Goal: Obtain resource: Obtain resource

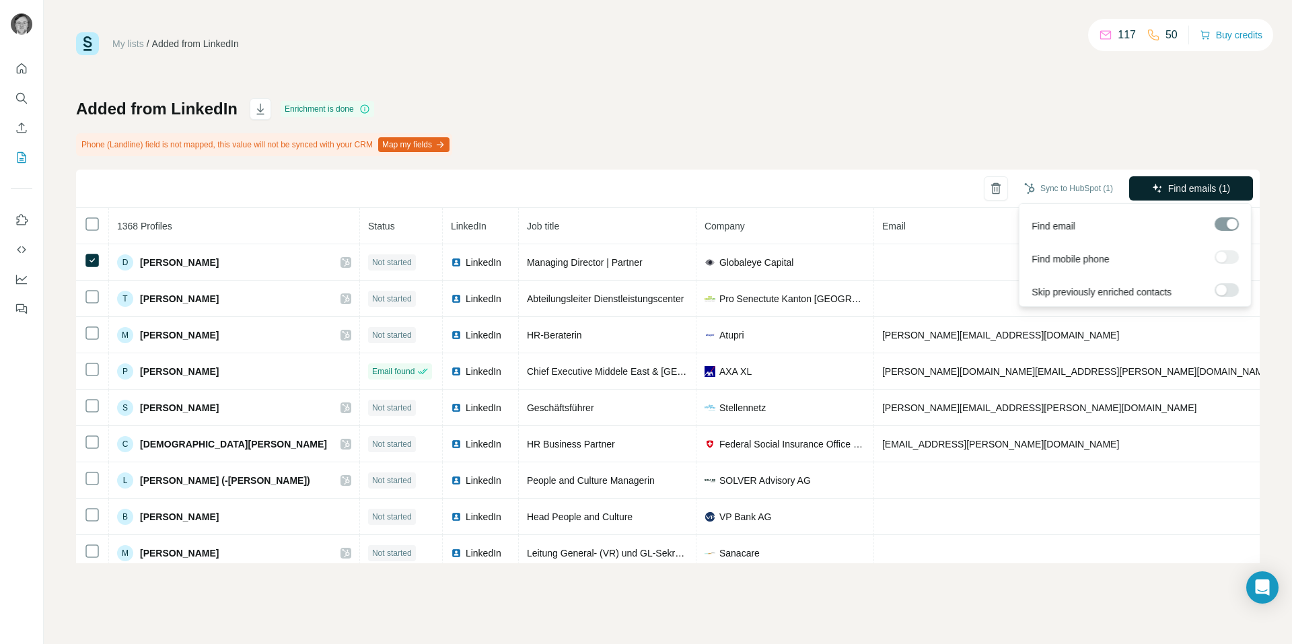
click at [1190, 189] on span "Find emails (1)" at bounding box center [1200, 188] width 63 height 13
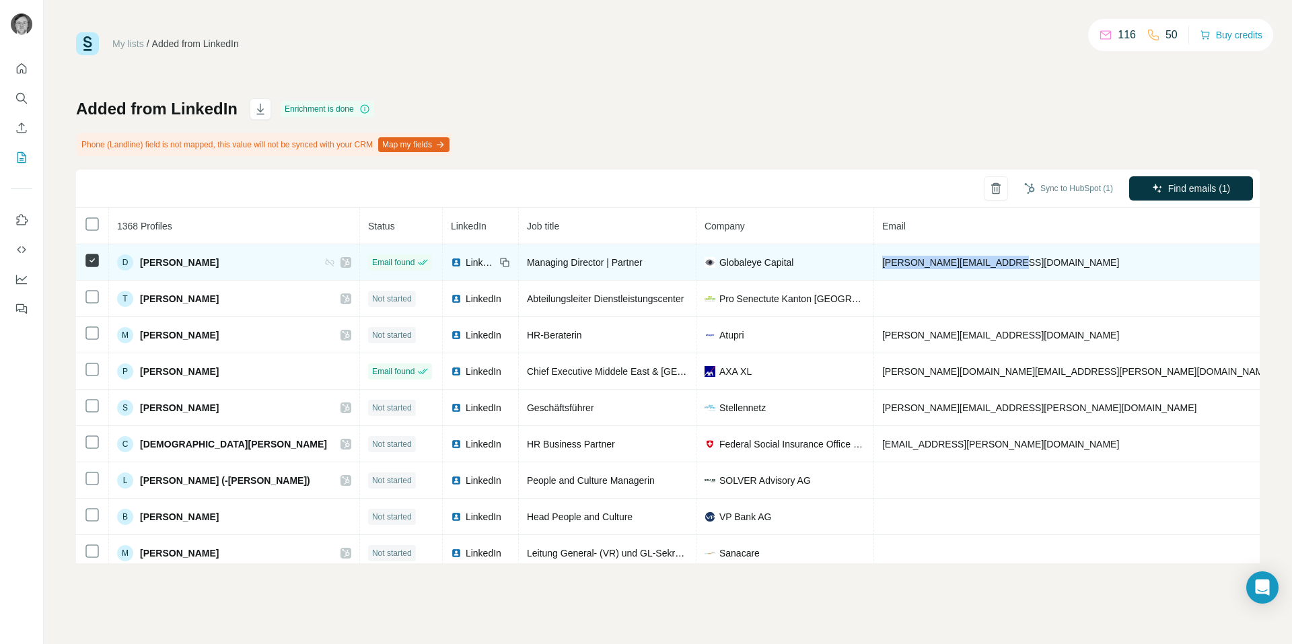
drag, startPoint x: 942, startPoint y: 265, endPoint x: 757, endPoint y: 265, distance: 185.8
click at [757, 265] on tr "D Dominik A Lener Email found LinkedIn Managing Director | Partner Globaleye Ca…" at bounding box center [858, 262] width 1565 height 36
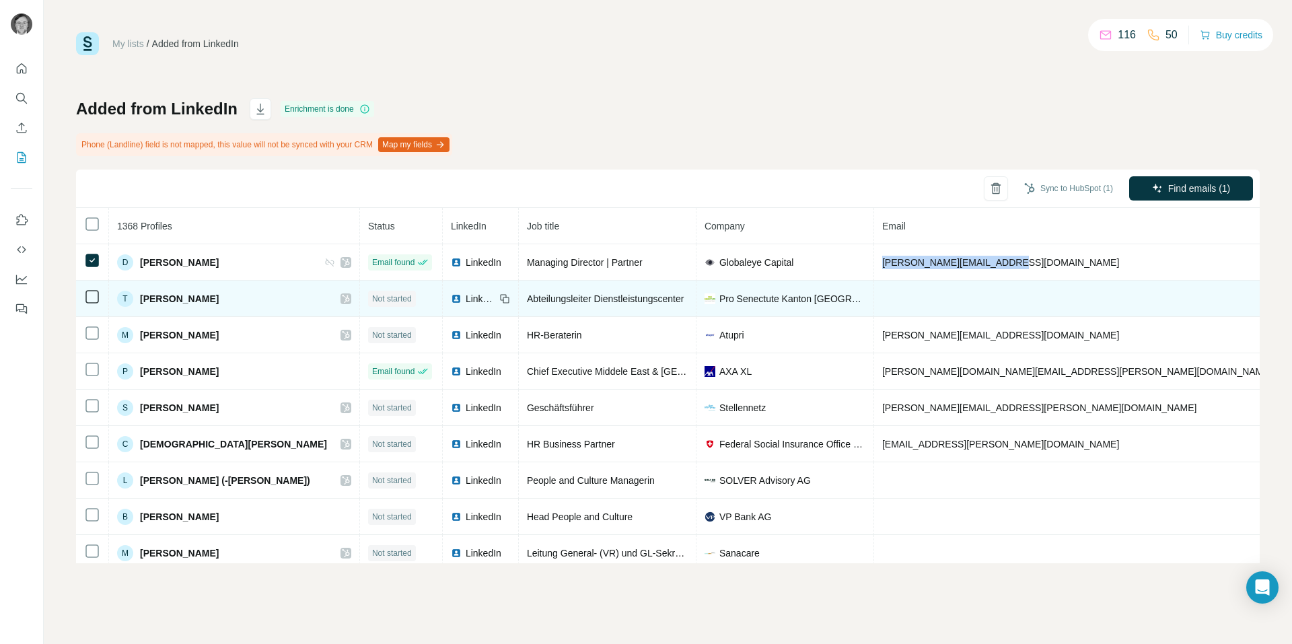
copy tr "[PERSON_NAME][EMAIL_ADDRESS][DOMAIN_NAME]"
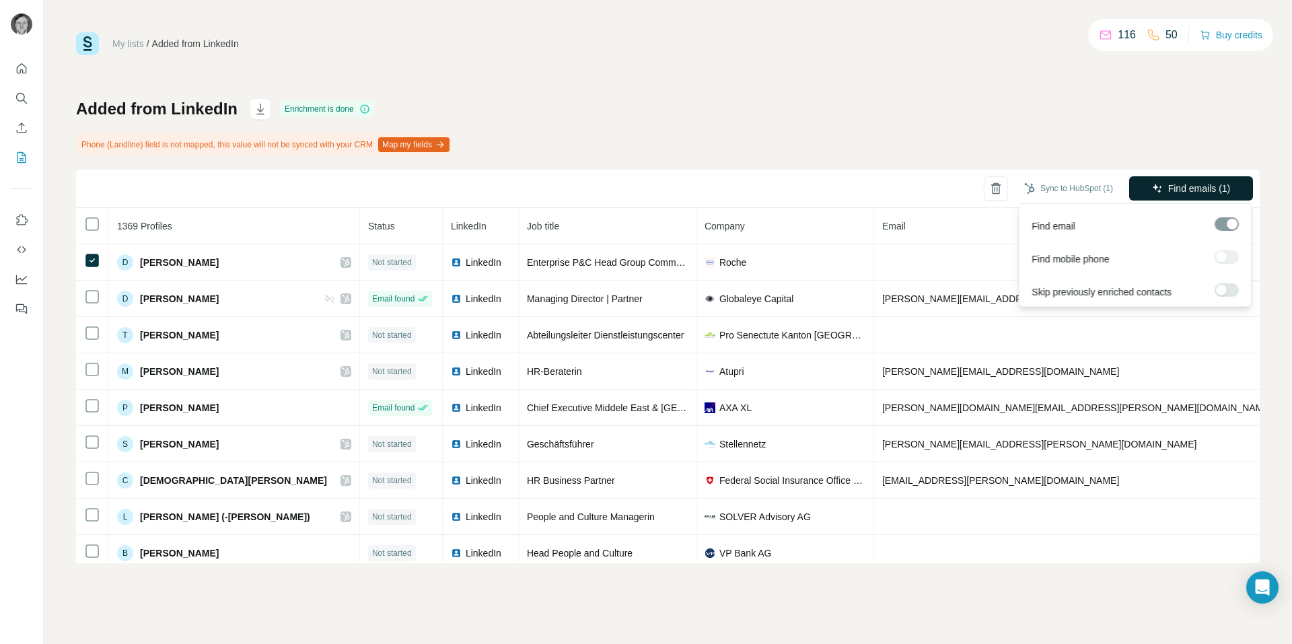
click at [1216, 190] on span "Find emails (1)" at bounding box center [1200, 188] width 63 height 13
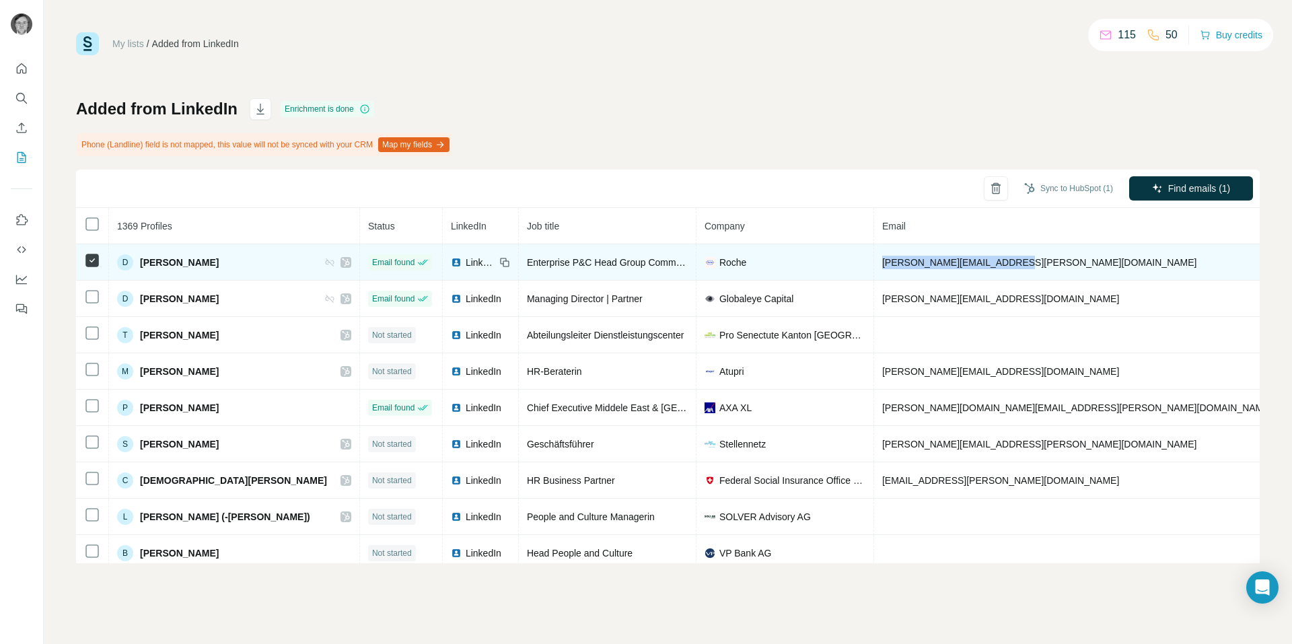
drag, startPoint x: 955, startPoint y: 265, endPoint x: 765, endPoint y: 270, distance: 189.2
click at [765, 270] on tr "D Daniel Rottgardt Email found LinkedIn Enterprise P&C Head Group Communication…" at bounding box center [858, 262] width 1565 height 36
copy tr "daniel.rottgardt@roche.com"
